Goal: Task Accomplishment & Management: Manage account settings

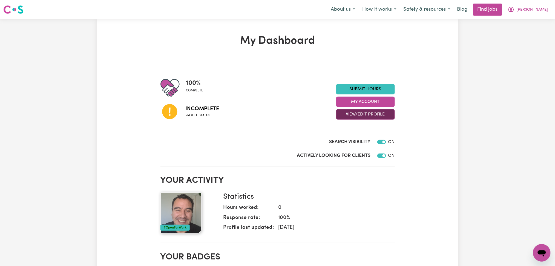
click at [351, 114] on button "View/Edit Profile" at bounding box center [365, 114] width 59 height 10
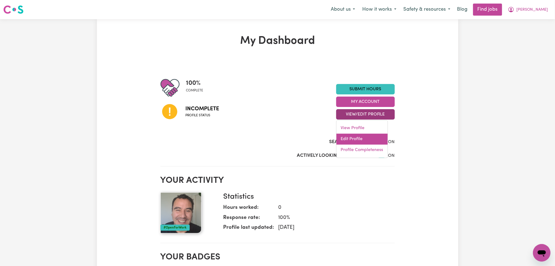
click at [350, 139] on link "Edit Profile" at bounding box center [362, 139] width 51 height 11
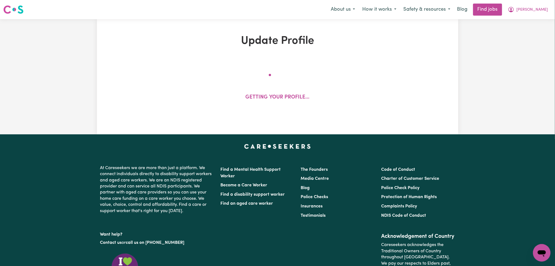
select select "[DEMOGRAPHIC_DATA]"
select select "Australian PR"
select select "Studying a healthcare related degree or qualification"
select select "50"
select select "60"
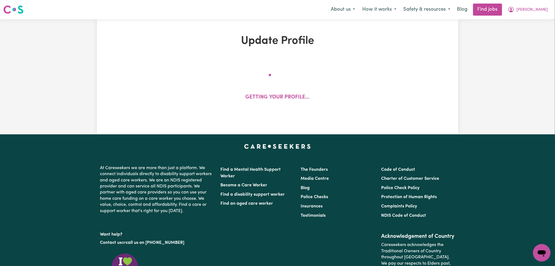
select select "60"
select select "90"
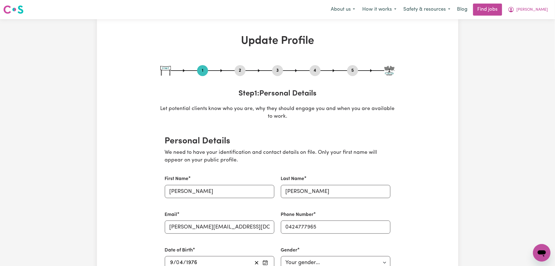
click at [275, 68] on button "3" at bounding box center [277, 70] width 11 height 7
select select "2015"
select select "2024"
select select "2025"
select select "Certificate III (Individual Support)"
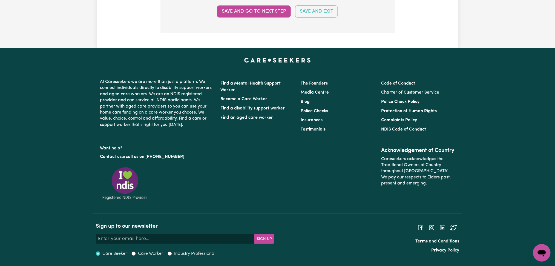
scroll to position [1428, 0]
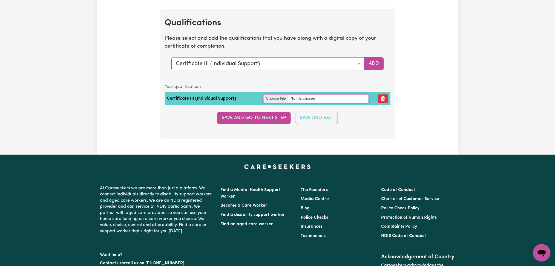
click at [278, 98] on input "file" at bounding box center [316, 99] width 105 height 8
type input "C:\fakepath\[PERSON_NAME] Cert III Health, Disability and Aged Care Support.pdf"
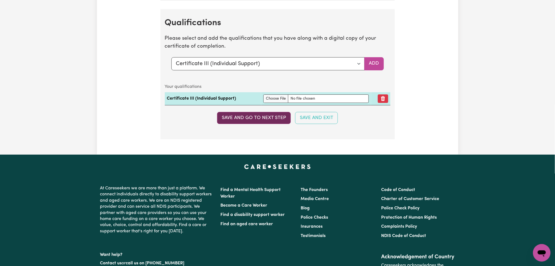
click at [275, 119] on button "Save and go to next step" at bounding box center [254, 118] width 74 height 12
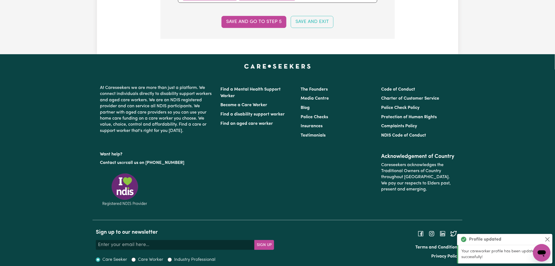
scroll to position [0, 0]
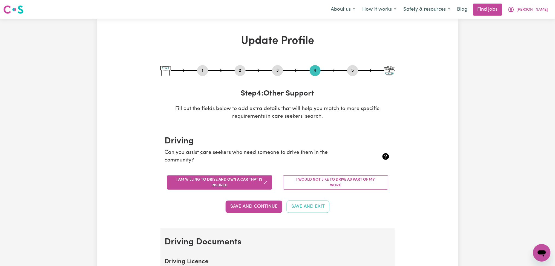
click at [279, 72] on button "3" at bounding box center [277, 70] width 11 height 7
select select "2015"
select select "2024"
select select "2025"
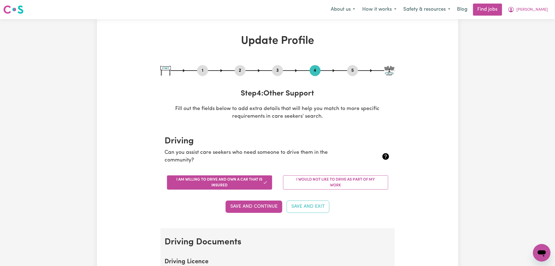
select select "Certificate III (Individual Support)"
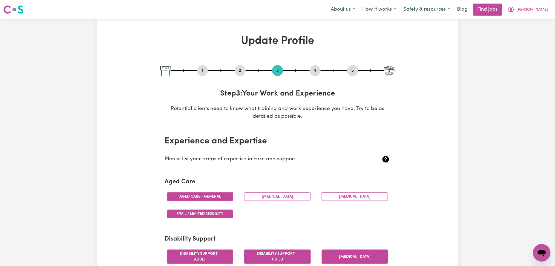
click at [312, 72] on button "4" at bounding box center [315, 70] width 11 height 7
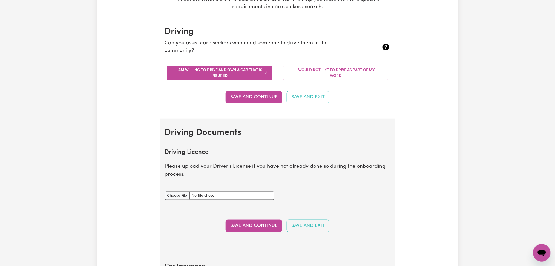
scroll to position [146, 0]
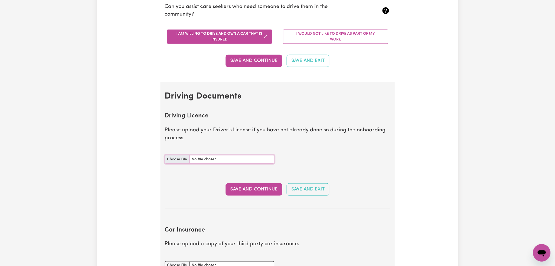
click at [179, 158] on input "Driving Licence document" at bounding box center [220, 159] width 110 height 8
type input "C:\fakepath\[PERSON_NAME] DL.jpg"
click at [250, 189] on button "Save and Continue" at bounding box center [254, 190] width 57 height 12
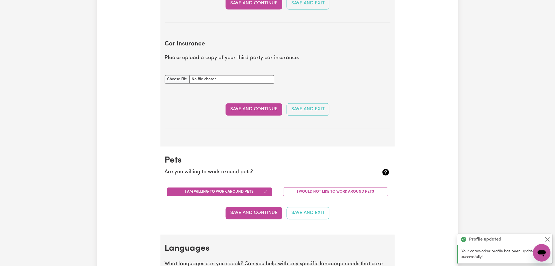
scroll to position [364, 0]
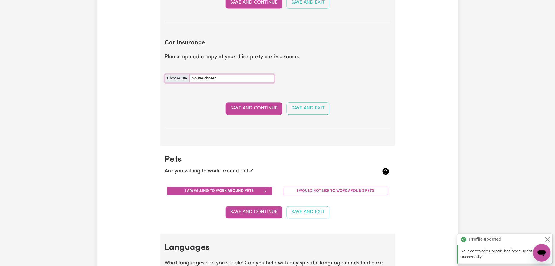
click at [168, 79] on input "Car Insurance document" at bounding box center [220, 79] width 110 height 8
type input "C:\fakepath\[PERSON_NAME] VIC Roads Car Registration.pdf"
click at [242, 105] on button "Save and Continue" at bounding box center [254, 109] width 57 height 12
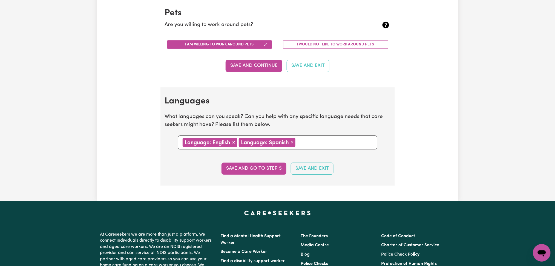
scroll to position [0, 0]
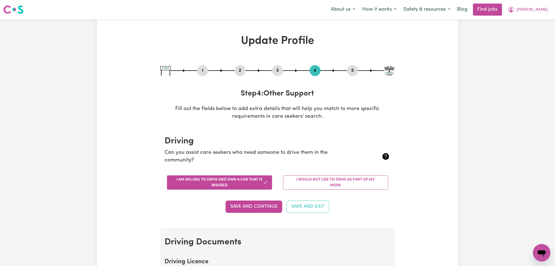
click at [281, 72] on button "3" at bounding box center [277, 70] width 11 height 7
select select "2015"
select select "2024"
select select "2025"
select select "Certificate III (Individual Support)"
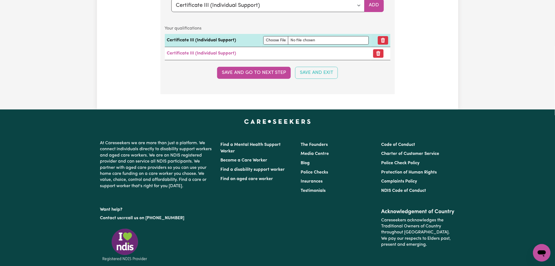
scroll to position [1415, 0]
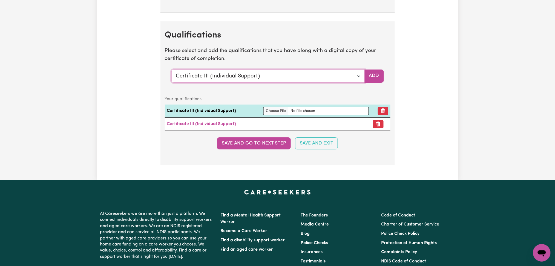
click at [238, 83] on select "Select a qualification to add... Certificate III (Individual Support) Certifica…" at bounding box center [268, 76] width 193 height 13
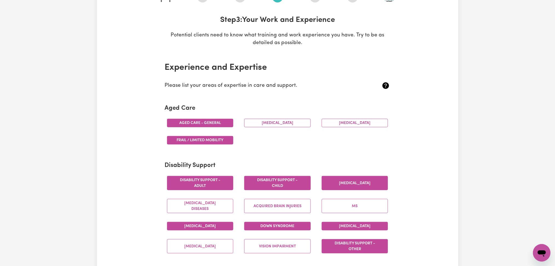
scroll to position [0, 0]
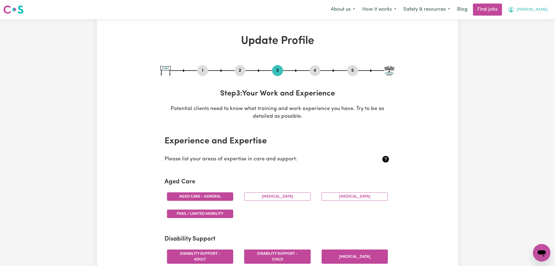
click at [536, 13] on button "[PERSON_NAME]" at bounding box center [528, 10] width 47 height 12
click at [532, 41] on link "Logout" at bounding box center [529, 42] width 43 height 10
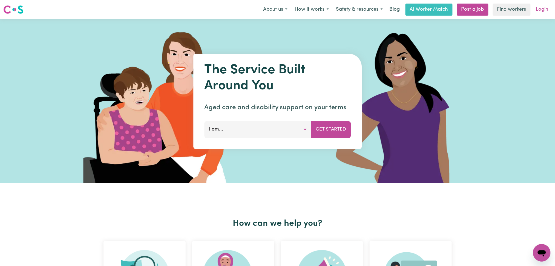
click at [538, 12] on link "Login" at bounding box center [542, 10] width 19 height 12
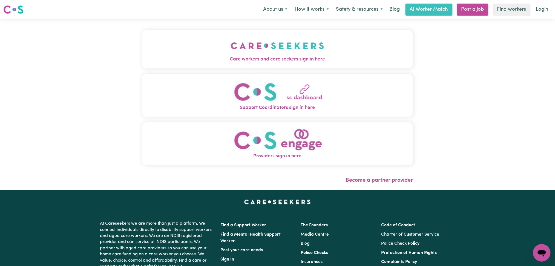
click at [234, 41] on button "Care workers and care seekers sign in here" at bounding box center [277, 49] width 271 height 38
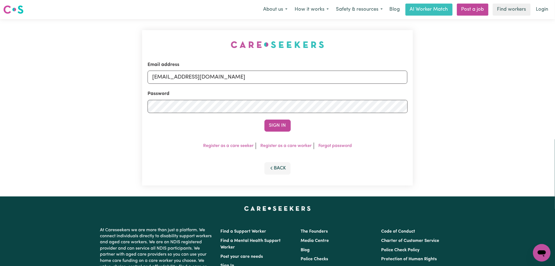
click at [240, 89] on form "Email address [EMAIL_ADDRESS][DOMAIN_NAME] Password Sign In" at bounding box center [278, 96] width 260 height 70
click at [231, 83] on input "[EMAIL_ADDRESS][DOMAIN_NAME]" at bounding box center [278, 77] width 260 height 13
drag, startPoint x: 180, startPoint y: 76, endPoint x: 330, endPoint y: 77, distance: 150.4
click at [330, 77] on input "Superuser~[EMAIL_ADDRESS][DOMAIN_NAME]" at bounding box center [278, 77] width 260 height 13
type input "Superuser~[EMAIL_ADDRESS][DOMAIN_NAME]"
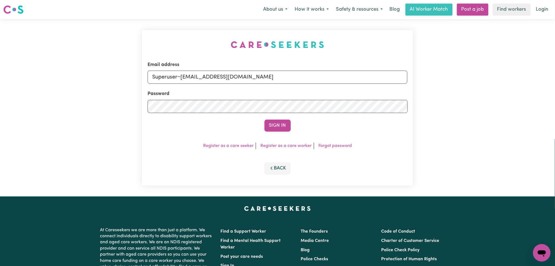
drag, startPoint x: 272, startPoint y: 116, endPoint x: 274, endPoint y: 121, distance: 4.6
click at [272, 116] on form "Email address Superuser~[EMAIL_ADDRESS][DOMAIN_NAME] Password Sign In" at bounding box center [278, 96] width 260 height 70
click at [274, 121] on button "Sign In" at bounding box center [278, 126] width 26 height 12
